Goal: Navigation & Orientation: Go to known website

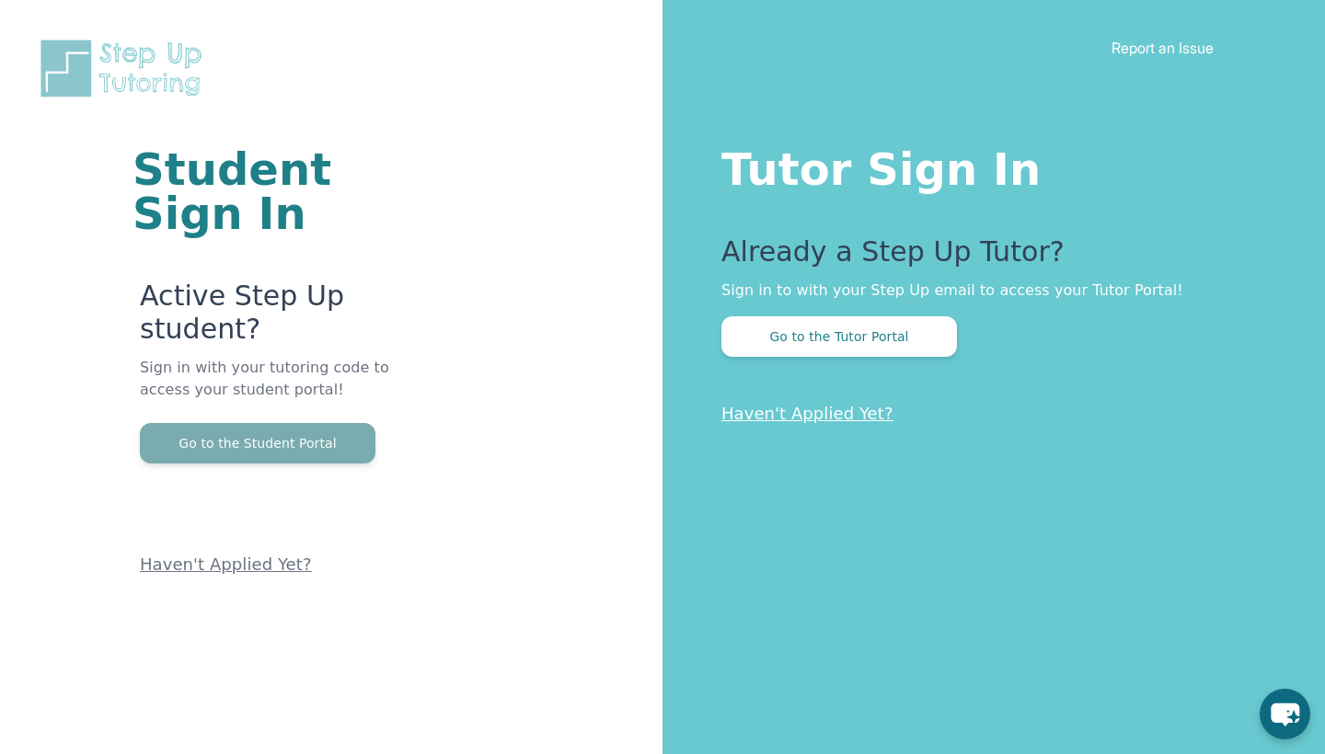
click at [314, 423] on button "Go to the Student Portal" at bounding box center [257, 443] width 235 height 40
click at [341, 423] on button "Go to the Student Portal" at bounding box center [257, 443] width 235 height 40
click at [362, 423] on button "Go to the Student Portal" at bounding box center [257, 443] width 235 height 40
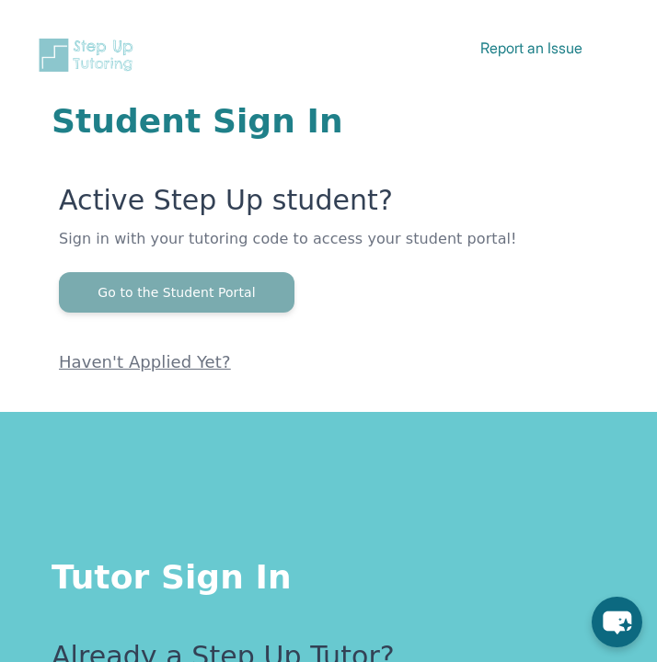
click at [124, 288] on button "Go to the Student Portal" at bounding box center [176, 292] width 235 height 40
click at [135, 287] on button "Go to the Student Portal" at bounding box center [176, 292] width 235 height 40
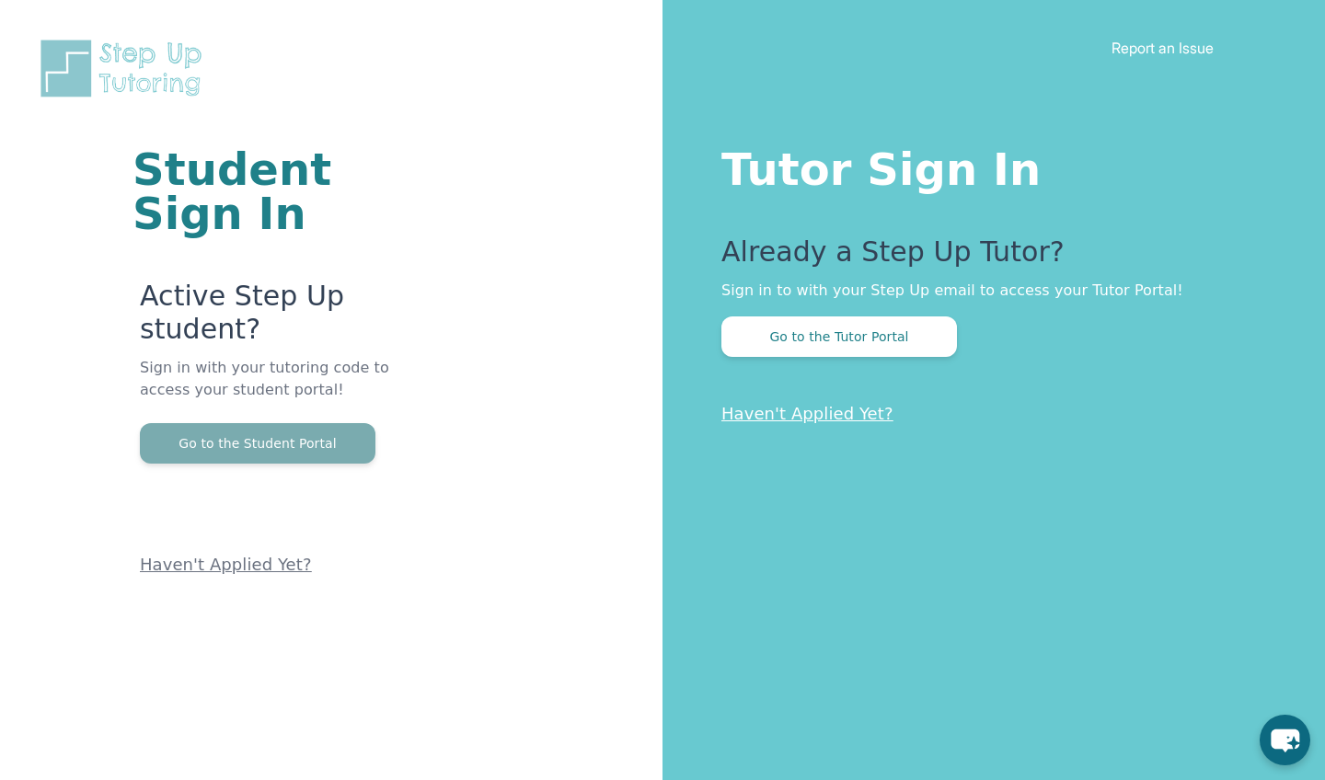
click at [186, 423] on button "Go to the Student Portal" at bounding box center [257, 443] width 235 height 40
click at [308, 423] on button "Go to the Student Portal" at bounding box center [257, 443] width 235 height 40
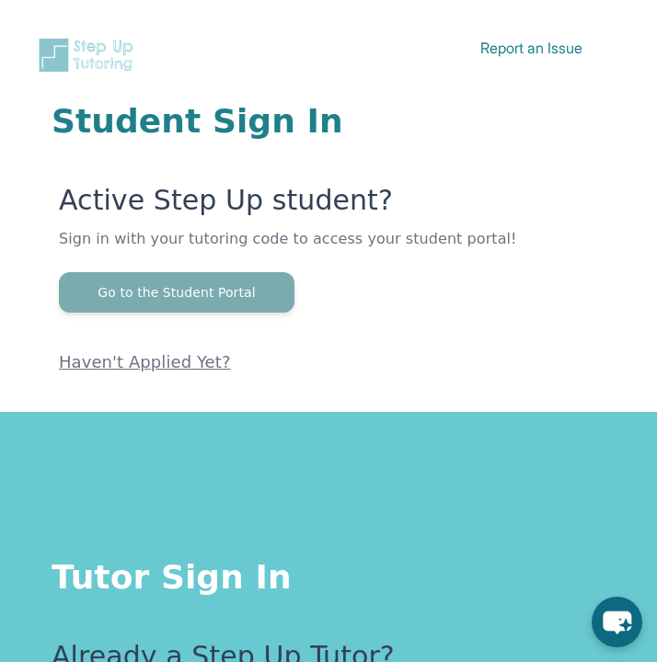
click at [196, 295] on button "Go to the Student Portal" at bounding box center [176, 292] width 235 height 40
